Goal: Understand process/instructions

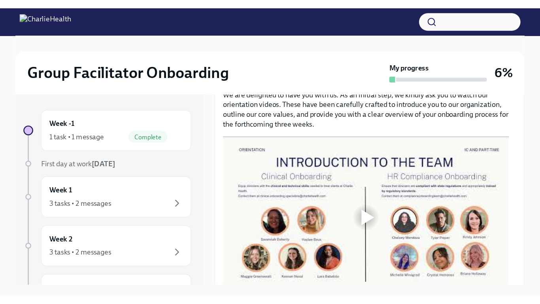
scroll to position [365, 0]
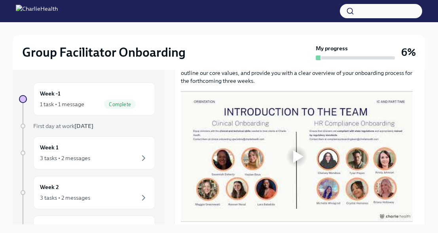
click at [300, 152] on div at bounding box center [298, 156] width 10 height 13
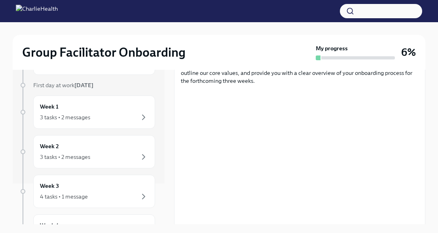
scroll to position [37, 0]
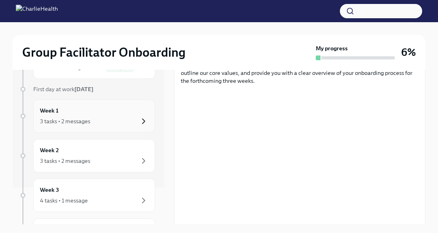
click at [139, 120] on icon "button" at bounding box center [143, 120] width 9 height 9
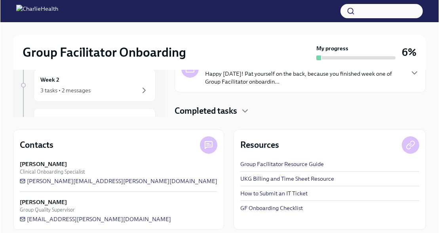
scroll to position [114, 0]
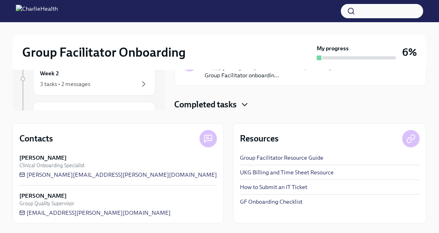
click at [246, 104] on icon "button" at bounding box center [244, 104] width 9 height 9
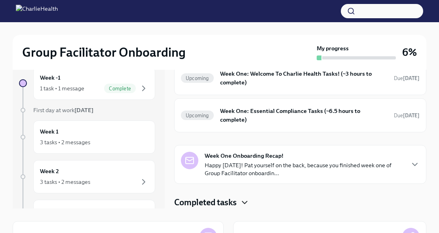
scroll to position [0, 0]
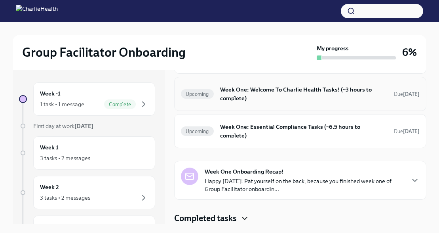
click at [242, 89] on h6 "Week One: Welcome To Charlie Health Tasks! (~3 hours to complete)" at bounding box center [303, 93] width 167 height 17
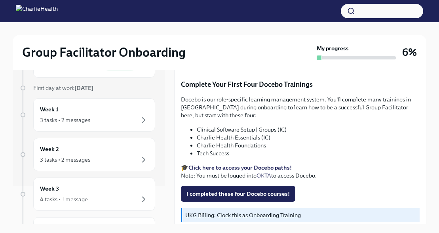
scroll to position [52, 0]
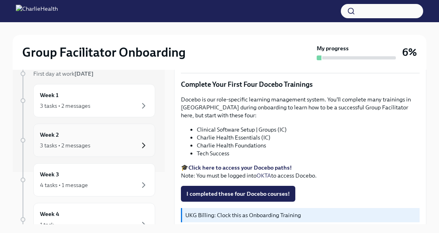
click at [139, 144] on icon "button" at bounding box center [143, 144] width 9 height 9
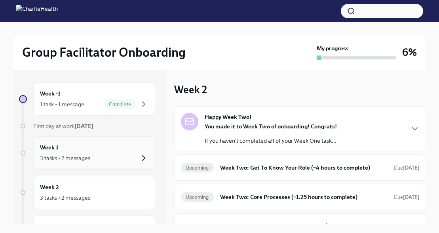
click at [142, 156] on icon "button" at bounding box center [143, 157] width 2 height 5
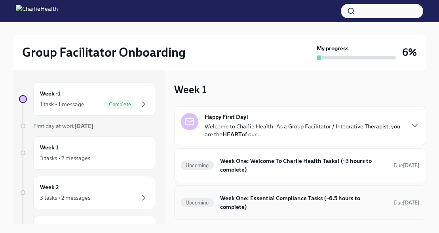
click at [267, 198] on h6 "Week One: Essential Compliance Tasks (~6.5 hours to complete)" at bounding box center [303, 201] width 167 height 17
